Goal: Task Accomplishment & Management: Manage account settings

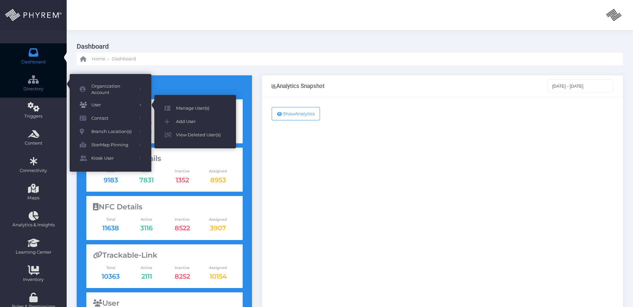
click at [189, 111] on span "Manage User(s)" at bounding box center [201, 108] width 50 height 9
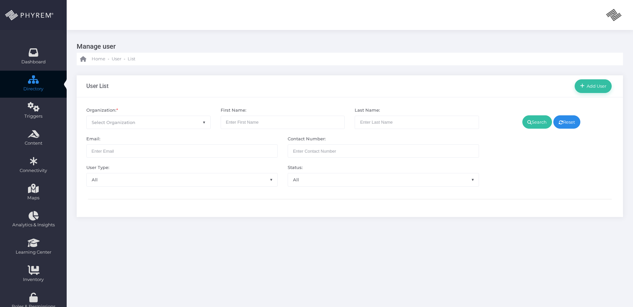
click at [170, 120] on span "Select Organization" at bounding box center [149, 122] width 124 height 13
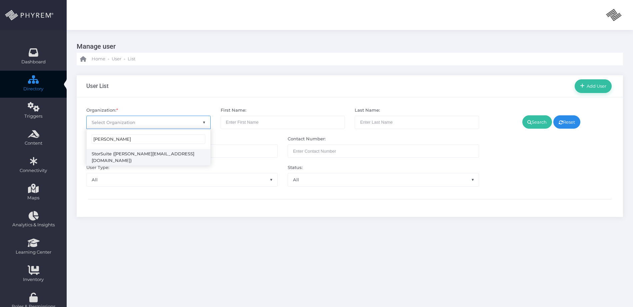
type input "[PERSON_NAME]"
select select "4794"
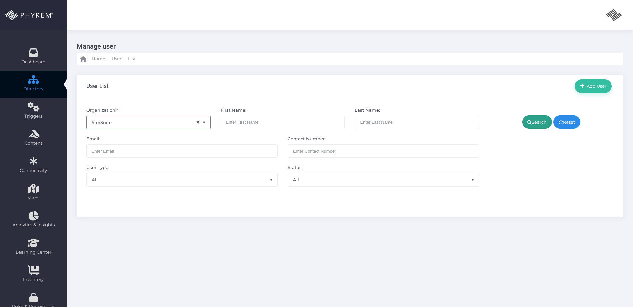
click at [538, 120] on link "Search" at bounding box center [537, 121] width 30 height 13
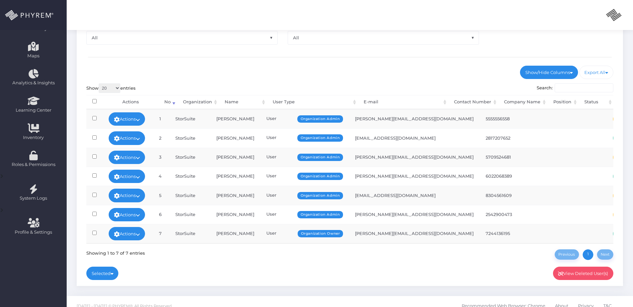
scroll to position [151, 0]
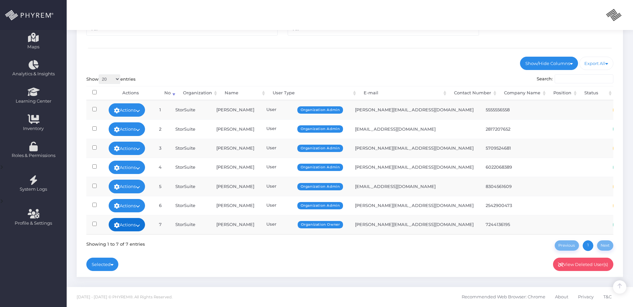
click at [136, 225] on link "Actions" at bounding box center [127, 224] width 37 height 13
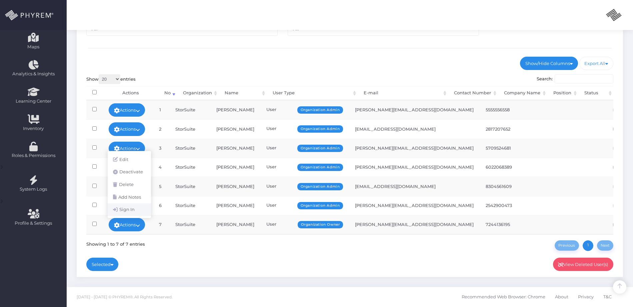
click at [123, 209] on link "Sign In" at bounding box center [129, 209] width 43 height 13
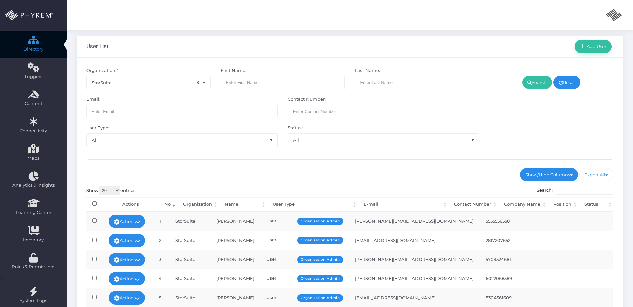
scroll to position [0, 0]
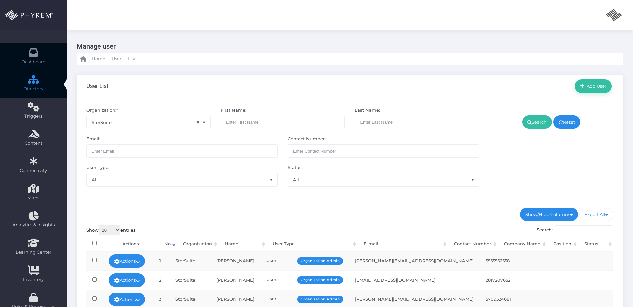
click at [39, 59] on span "Dashboard" at bounding box center [33, 62] width 24 height 7
